Goal: Information Seeking & Learning: Learn about a topic

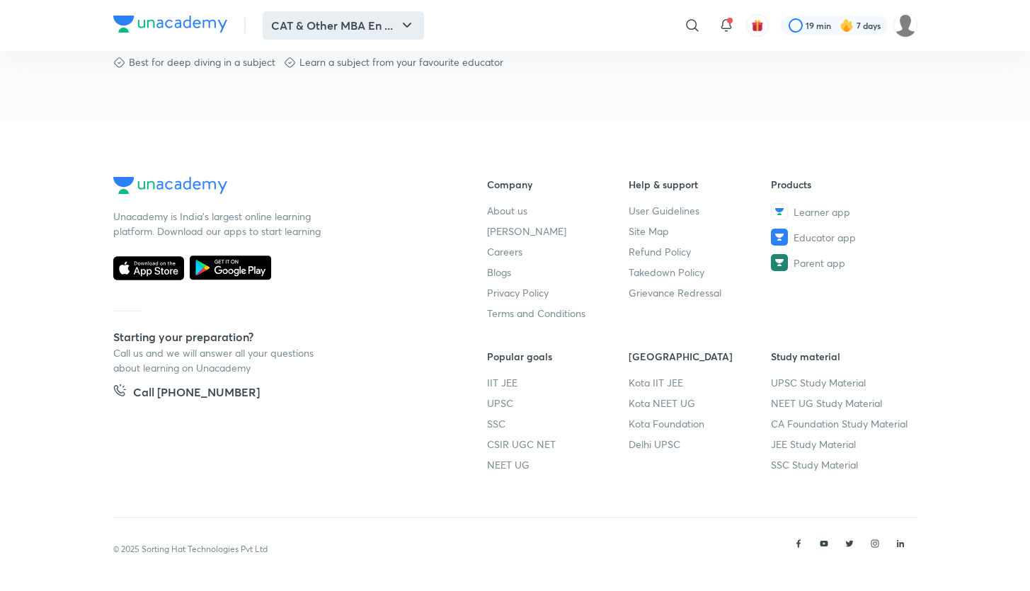
click at [331, 11] on button "CAT & Other MBA En ..." at bounding box center [343, 25] width 161 height 28
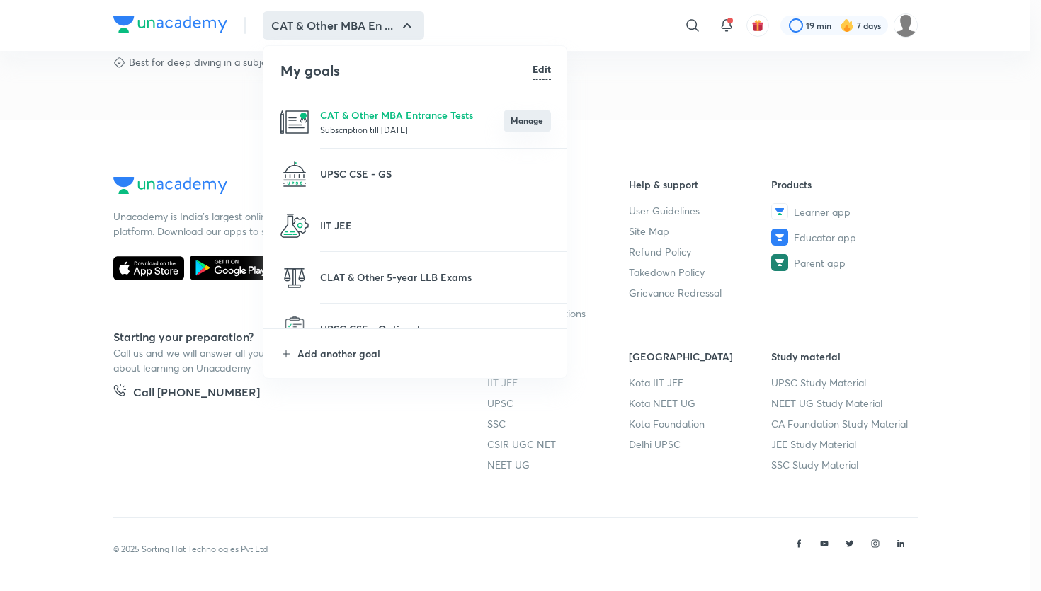
click at [518, 120] on button "Manage" at bounding box center [526, 121] width 47 height 23
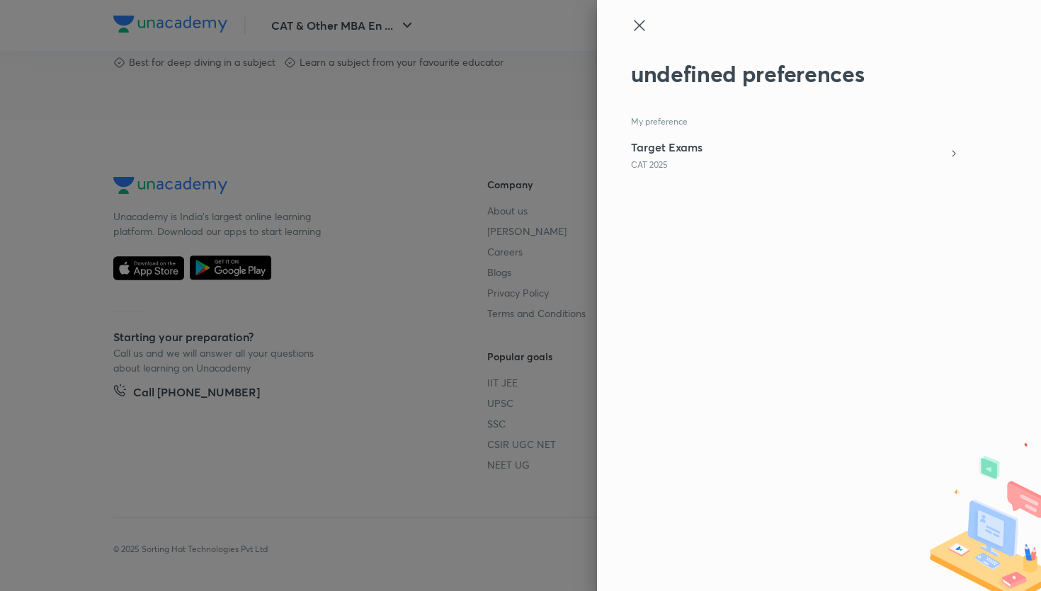
click at [639, 25] on icon at bounding box center [639, 25] width 11 height 11
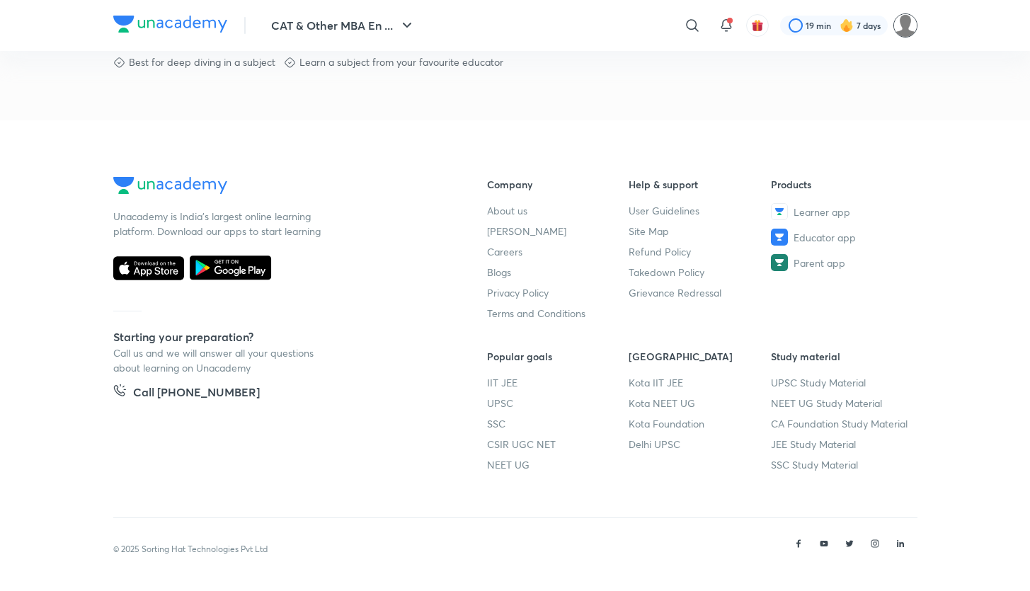
click at [910, 31] on img at bounding box center [905, 25] width 24 height 24
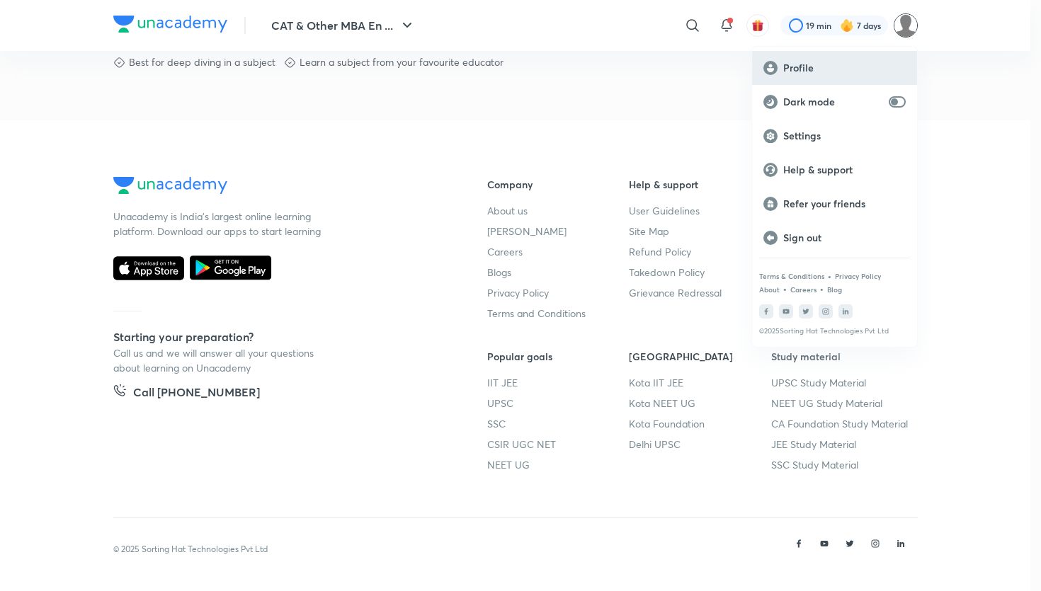
click at [845, 62] on p "Profile" at bounding box center [844, 68] width 122 height 13
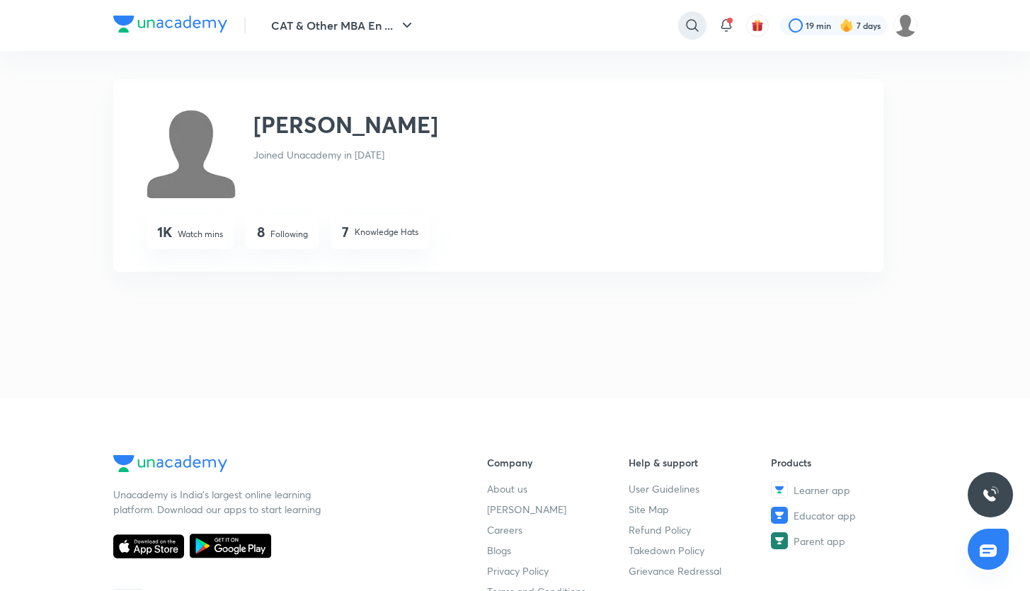
click at [698, 25] on icon at bounding box center [692, 25] width 17 height 17
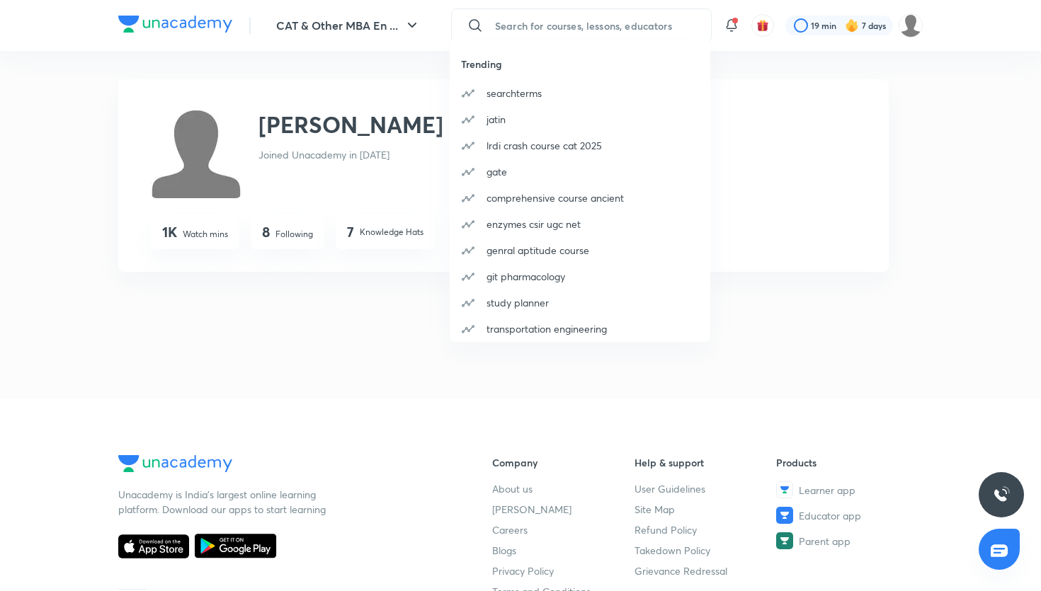
click at [387, 316] on div "Trending searchterms [PERSON_NAME] lrdi crash course cat 2025 gate comprehensiv…" at bounding box center [520, 295] width 1041 height 591
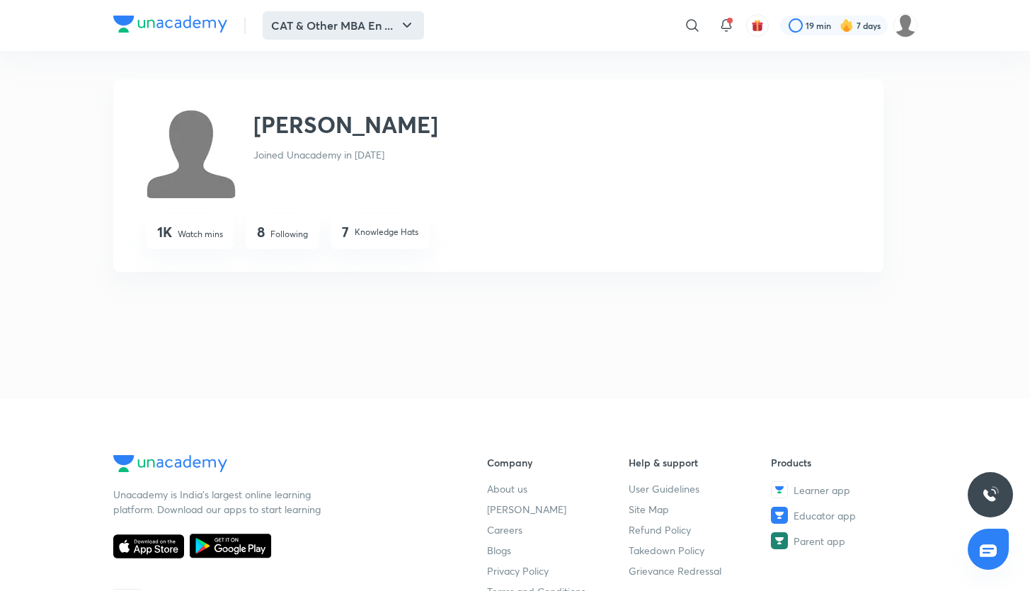
click at [304, 13] on button "CAT & Other MBA En ..." at bounding box center [343, 25] width 161 height 28
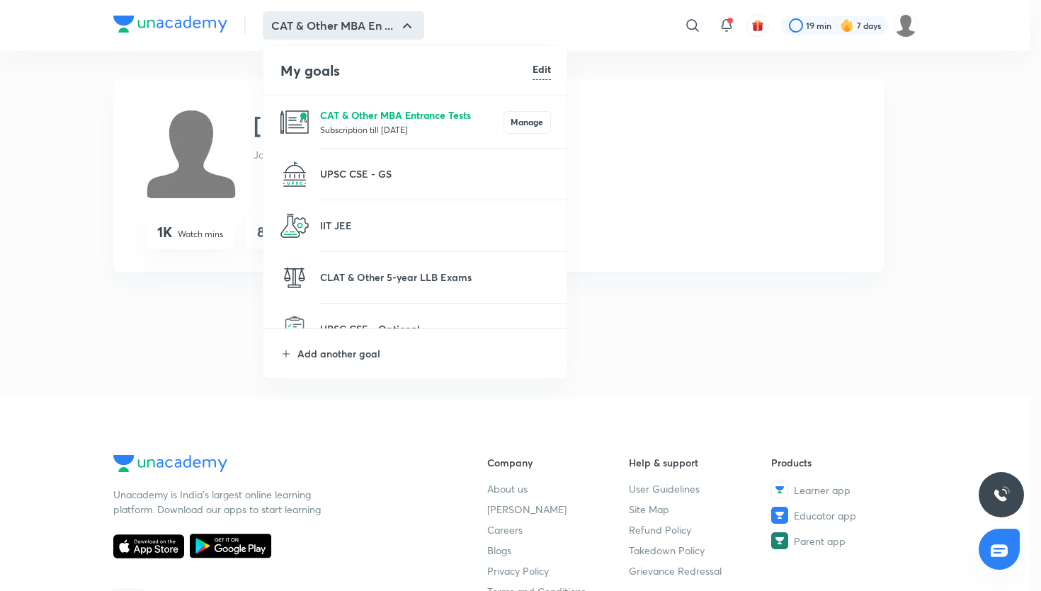
click at [365, 114] on p "CAT & Other MBA Entrance Tests" at bounding box center [411, 115] width 183 height 15
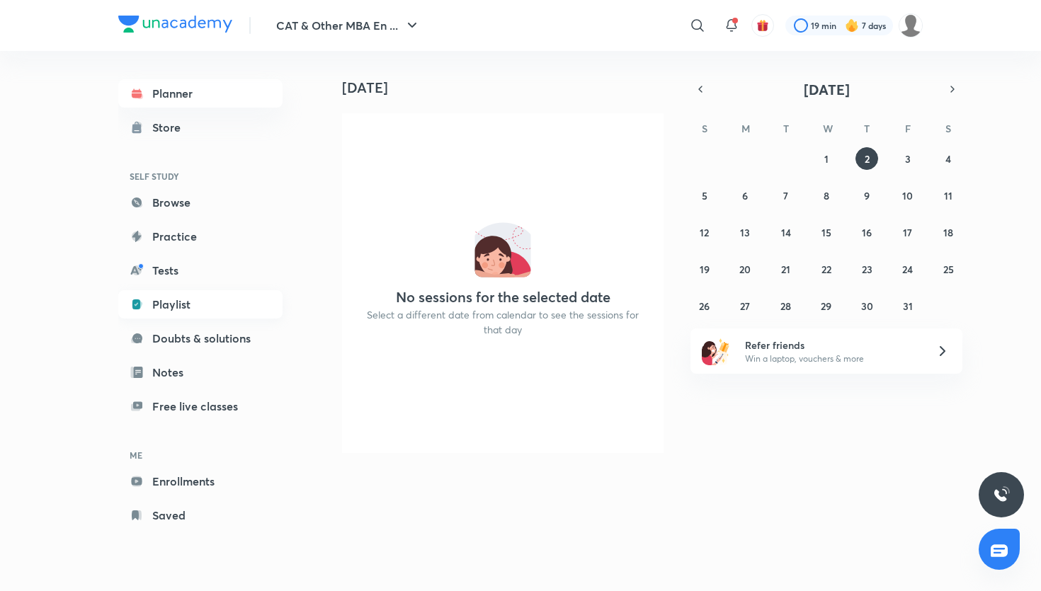
click at [208, 309] on link "Playlist" at bounding box center [200, 304] width 164 height 28
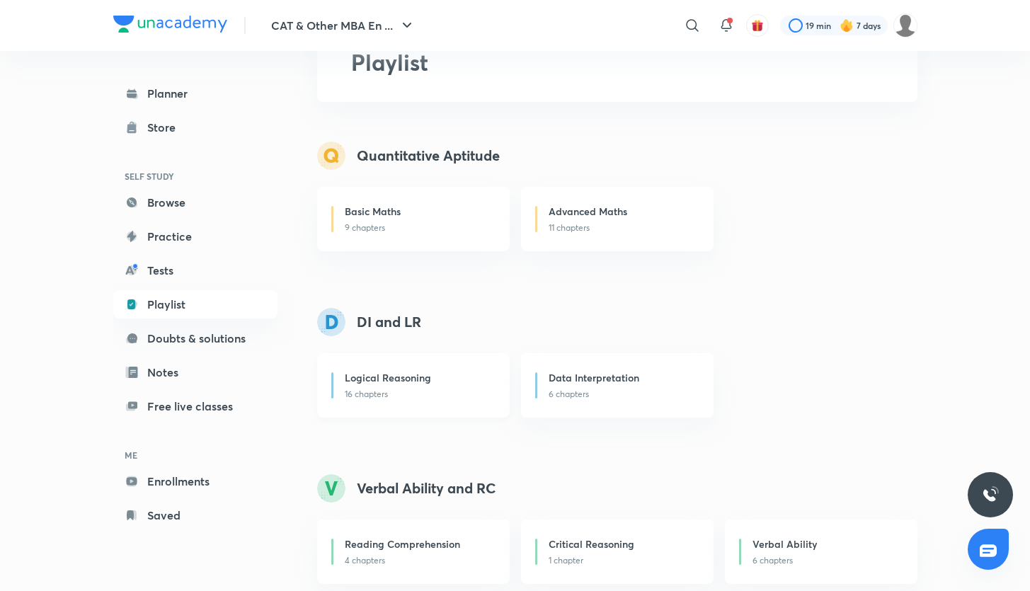
scroll to position [90, 0]
click at [584, 387] on div "Data Interpretation" at bounding box center [622, 380] width 147 height 18
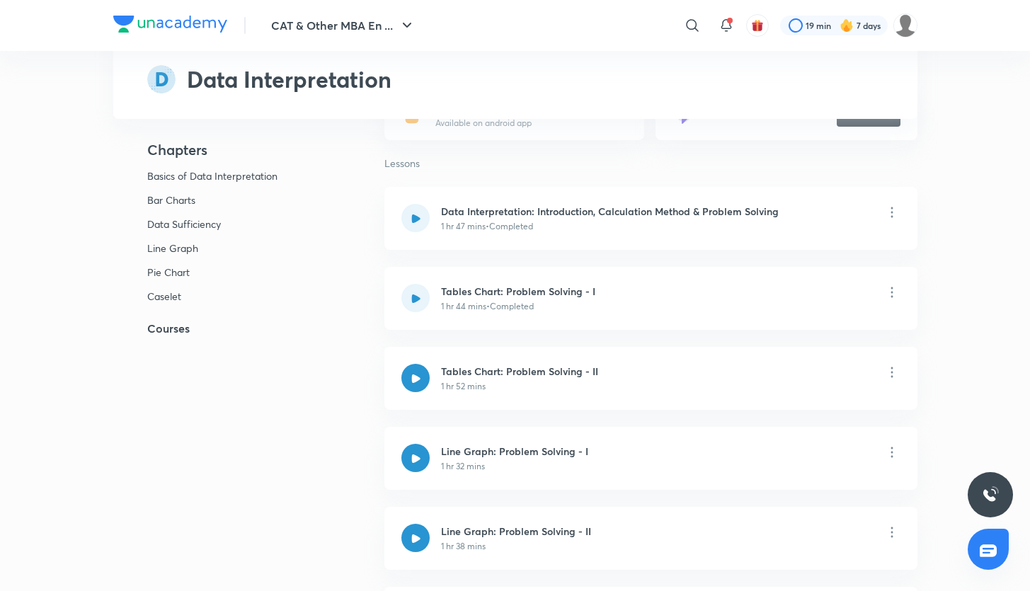
scroll to position [190, 0]
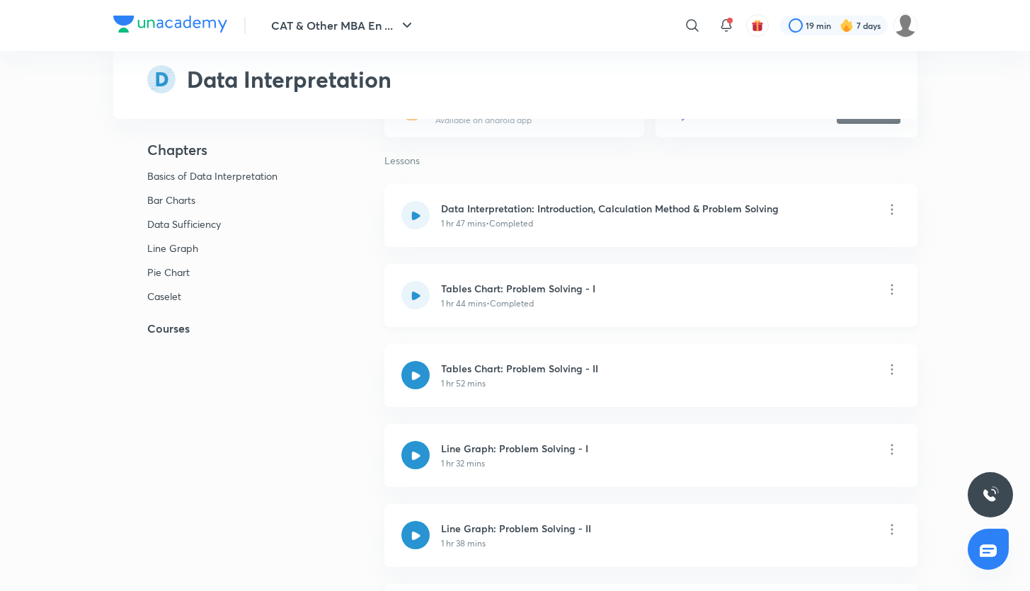
click at [423, 292] on div at bounding box center [415, 295] width 28 height 28
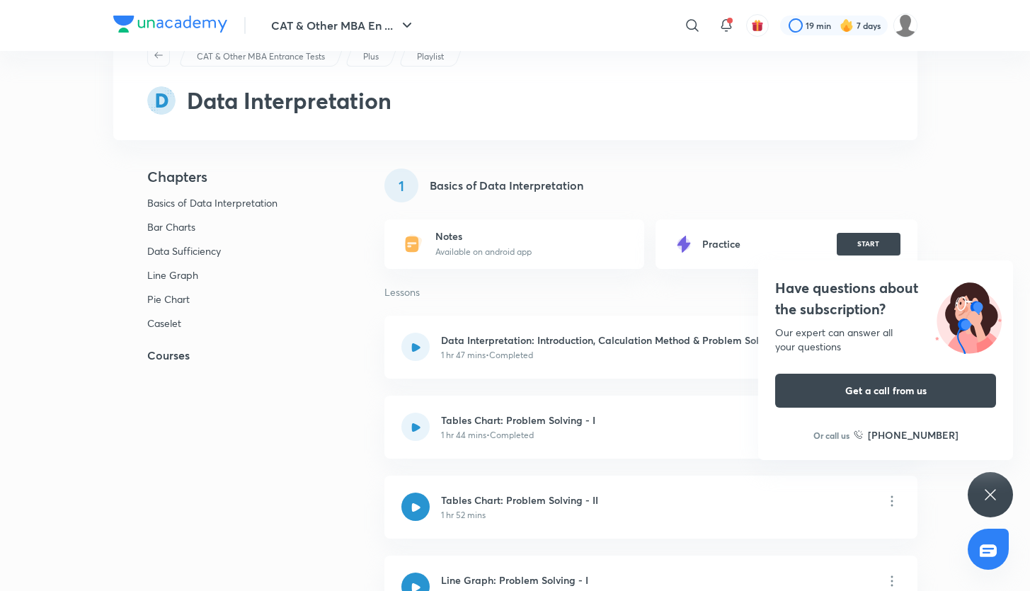
scroll to position [59, 0]
click at [420, 507] on icon at bounding box center [415, 506] width 8 height 8
